Goal: Information Seeking & Learning: Find specific fact

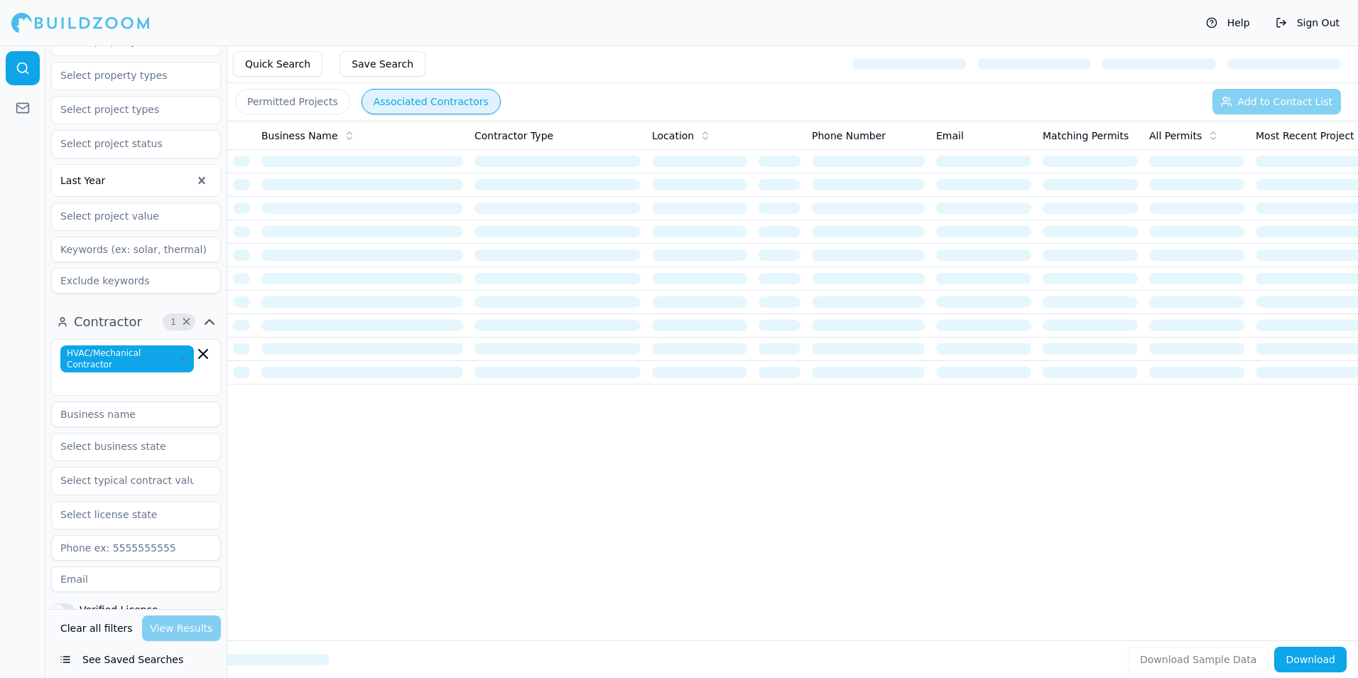
scroll to position [284, 0]
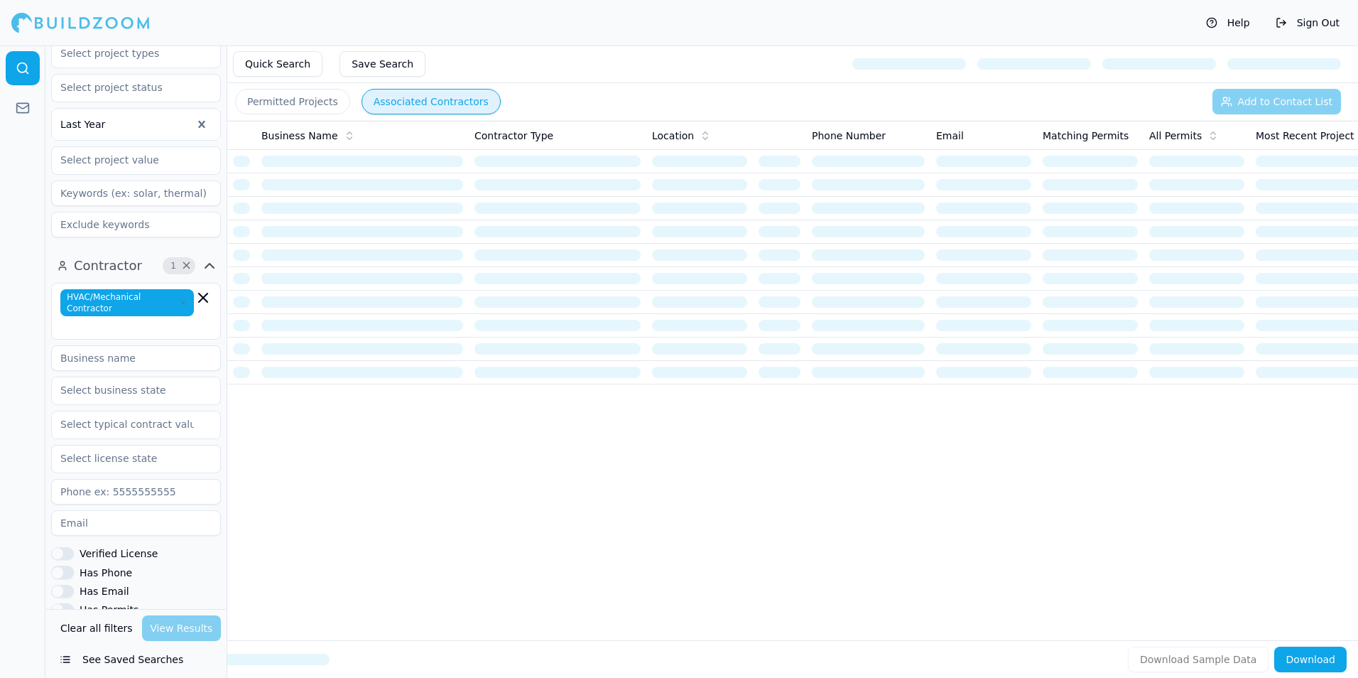
click at [195, 632] on div "Clear all filters View Results" at bounding box center [136, 628] width 170 height 26
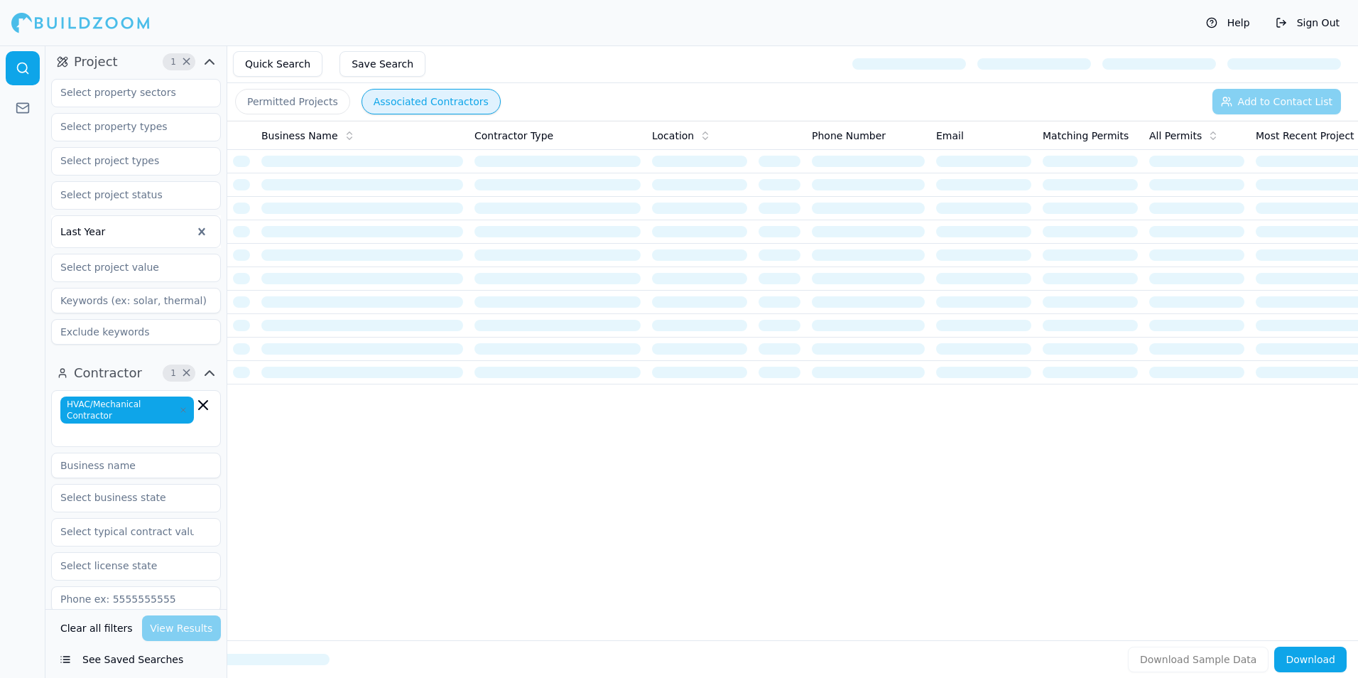
scroll to position [0, 0]
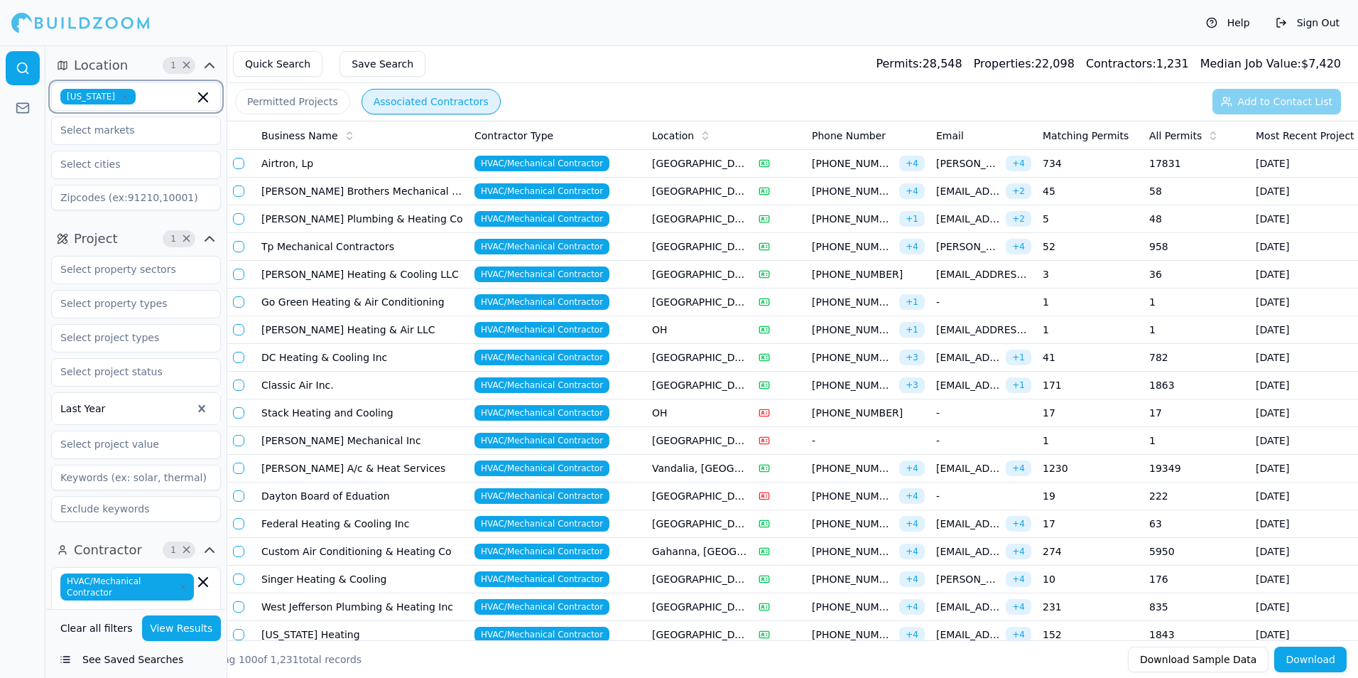
click at [196, 92] on icon "button" at bounding box center [203, 97] width 17 height 17
click at [78, 148] on div "[US_STATE]" at bounding box center [136, 151] width 163 height 23
click at [31, 149] on div at bounding box center [22, 361] width 45 height 632
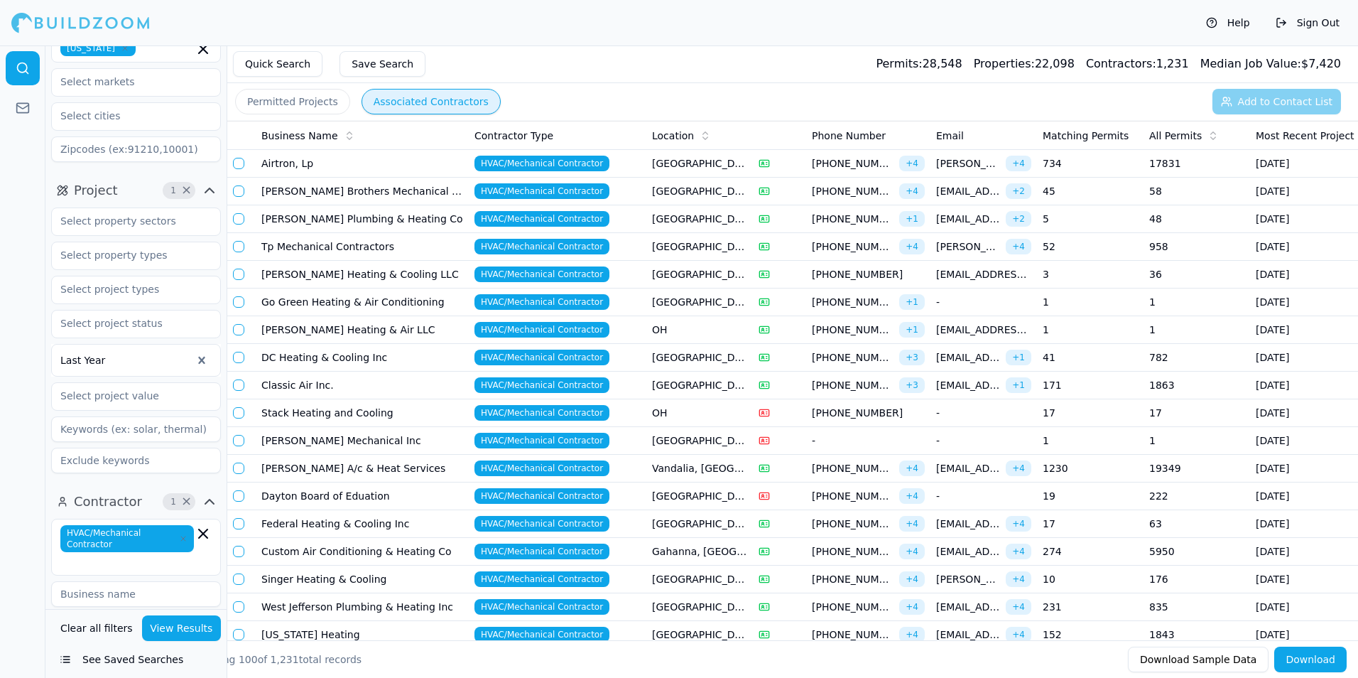
scroll to position [142, 0]
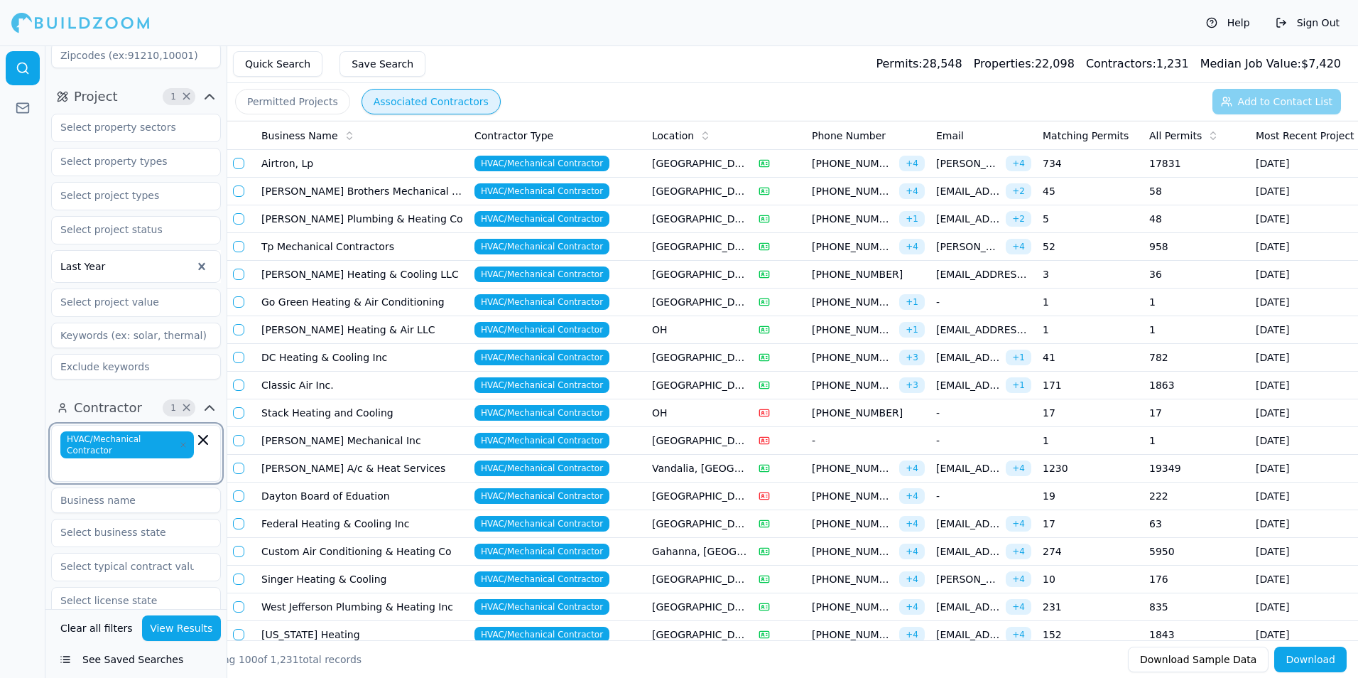
click at [207, 443] on icon "button" at bounding box center [203, 439] width 17 height 17
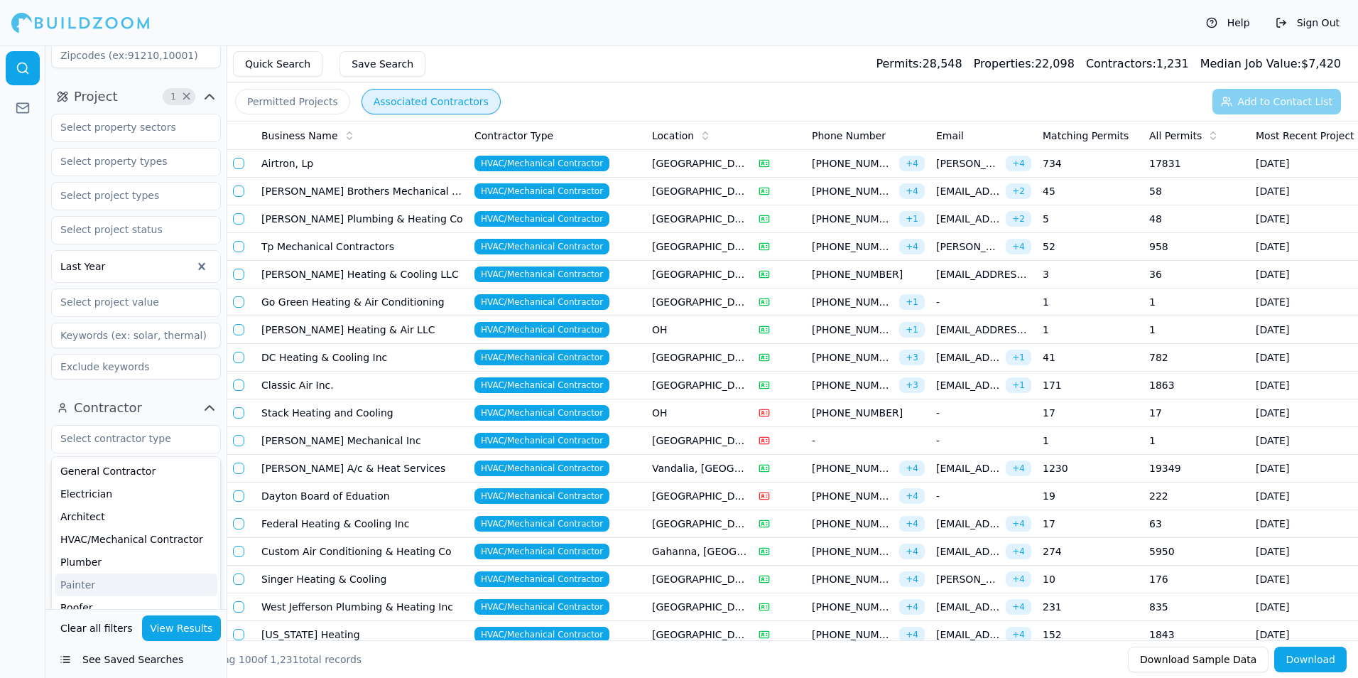
click at [122, 631] on button "Clear all filters" at bounding box center [97, 628] width 80 height 26
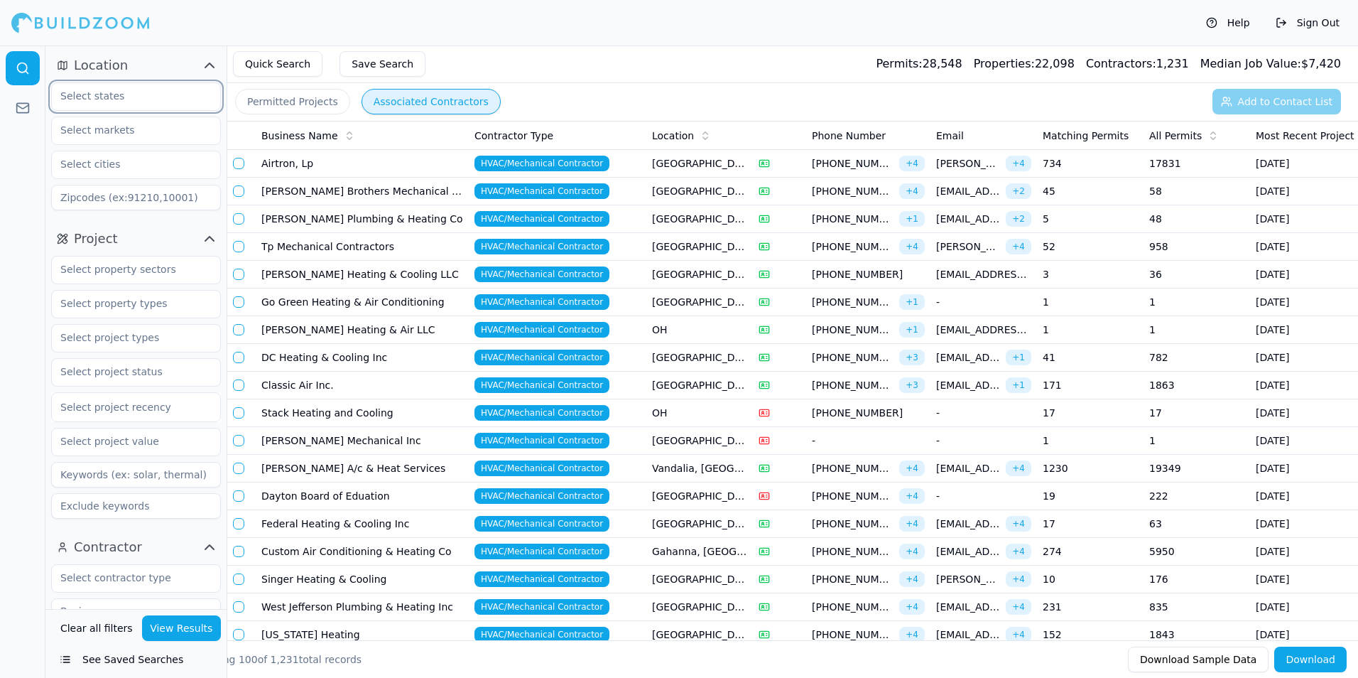
click at [119, 98] on input "text" at bounding box center [127, 96] width 151 height 26
click at [110, 158] on div "[US_STATE]" at bounding box center [136, 151] width 163 height 23
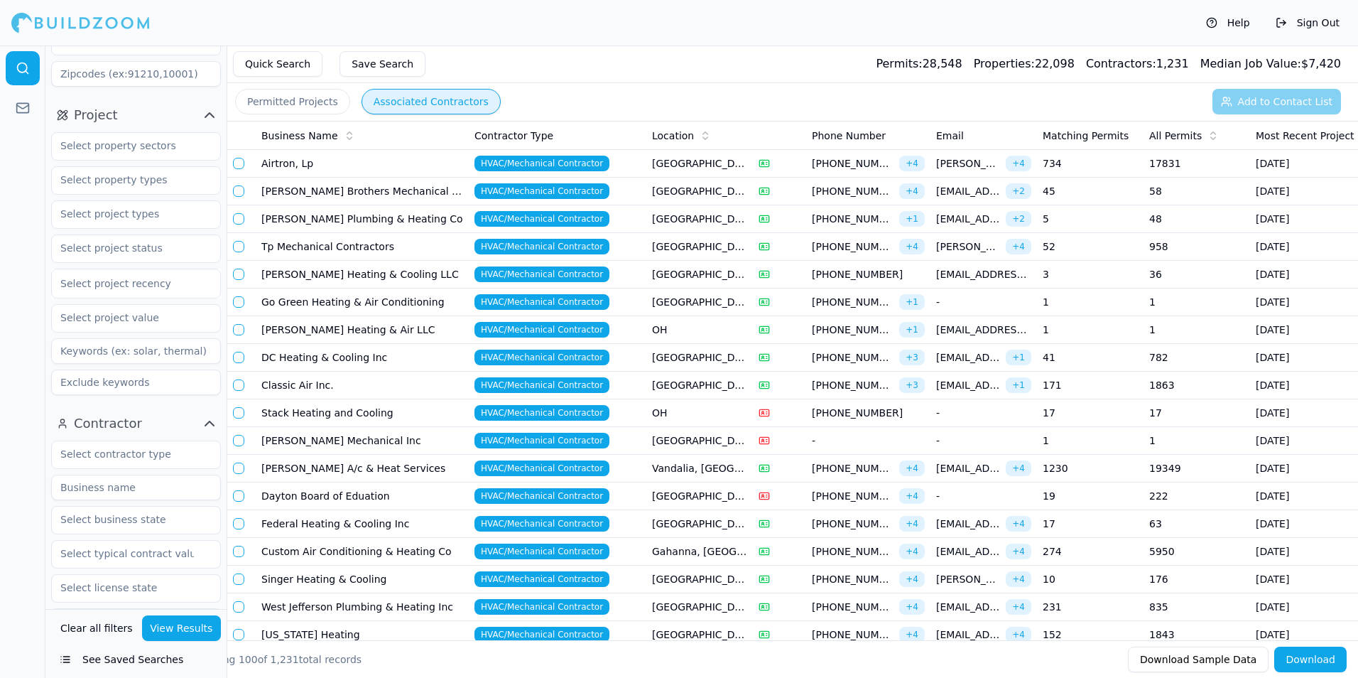
scroll to position [284, 0]
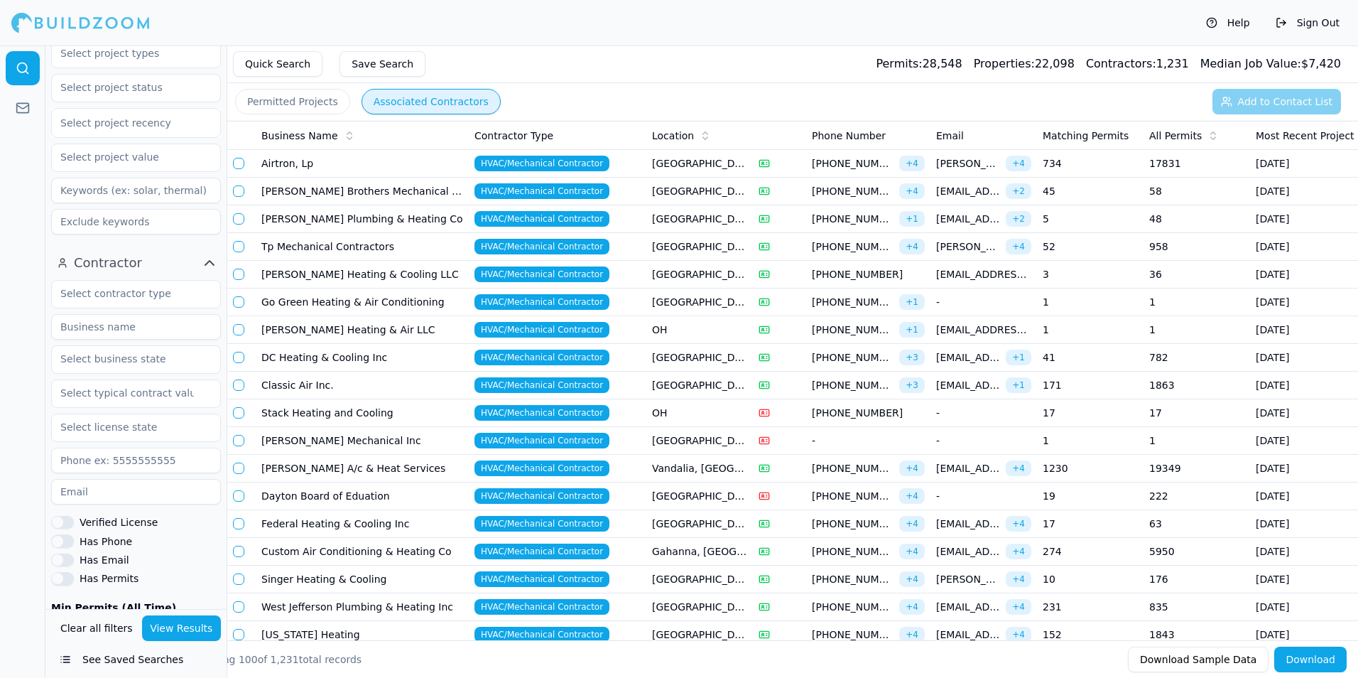
click at [141, 330] on input at bounding box center [136, 327] width 170 height 26
type input "cavalry"
click at [176, 629] on button "View Results" at bounding box center [182, 628] width 80 height 26
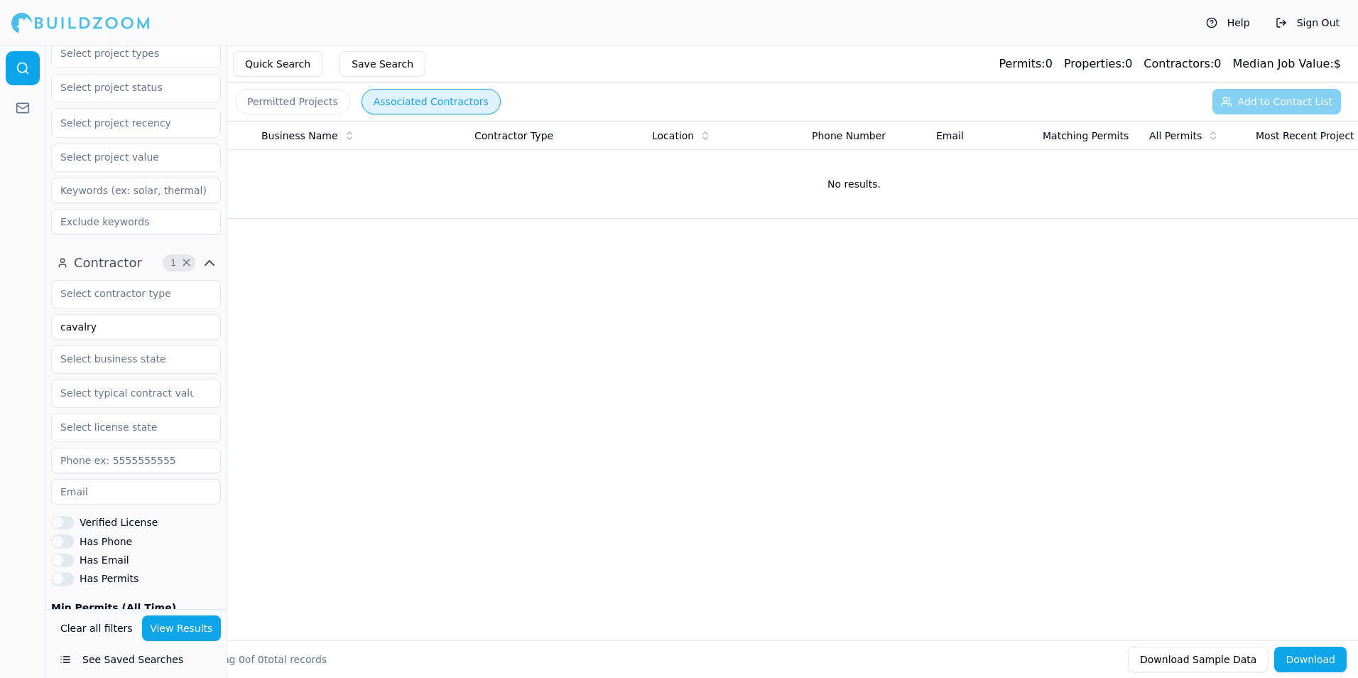
drag, startPoint x: 117, startPoint y: 326, endPoint x: -43, endPoint y: 342, distance: 161.3
click at [0, 342] on html "Help Sign Out Location 1 × [US_STATE] Project Select project recency Contractor…" at bounding box center [679, 339] width 1358 height 678
